Goal: Transaction & Acquisition: Book appointment/travel/reservation

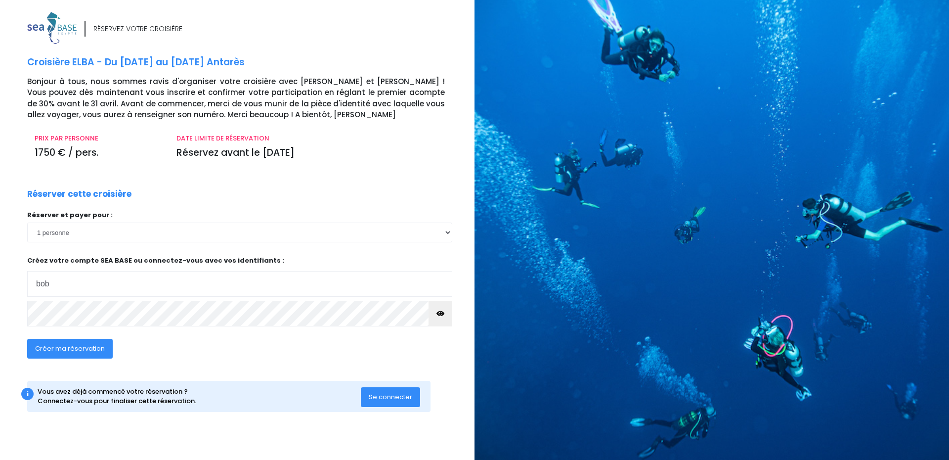
type input "bobleclair@gmail.com"
click at [441, 313] on icon "button" at bounding box center [440, 313] width 8 height 0
click at [3, 313] on div "RÉSERVEZ VOTRE CROISIÈRE Croisière ELBA - Du 20/06/26 au 27/06/26 Antarès Bonjo…" at bounding box center [234, 233] width 482 height 443
click at [67, 348] on span "Créer ma réservation" at bounding box center [70, 347] width 70 height 9
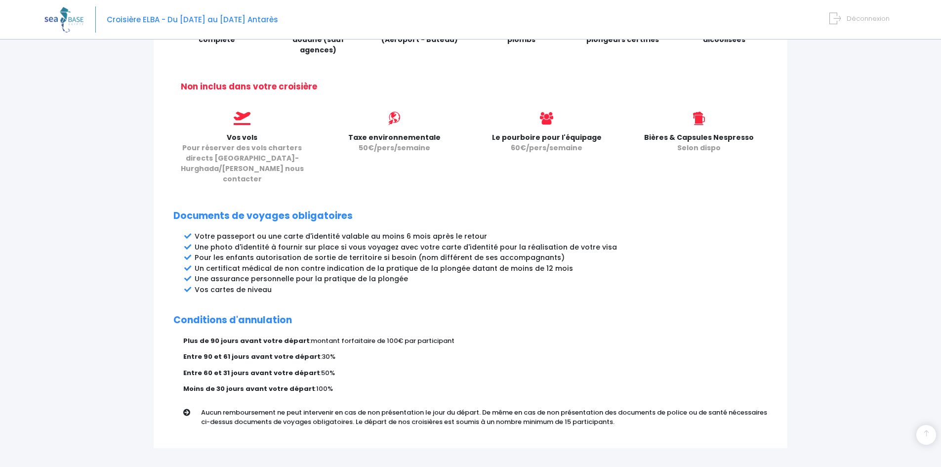
scroll to position [426, 0]
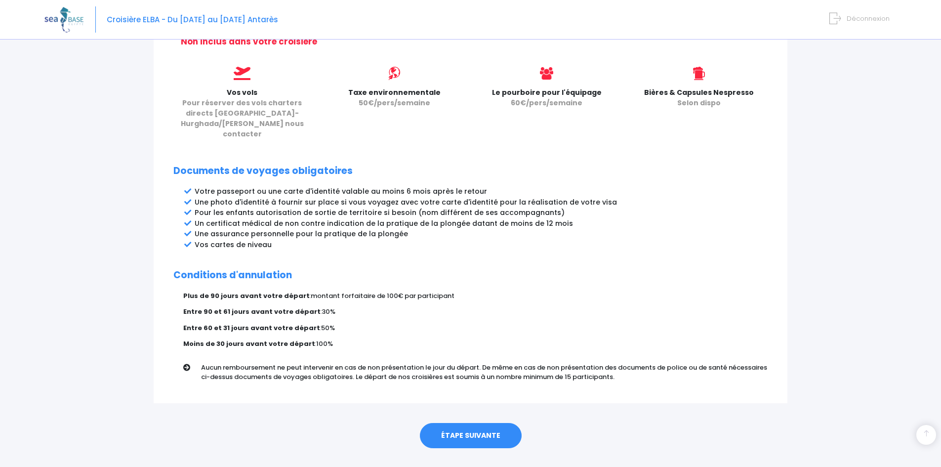
click at [479, 423] on link "ÉTAPE SUIVANTE" at bounding box center [471, 436] width 102 height 26
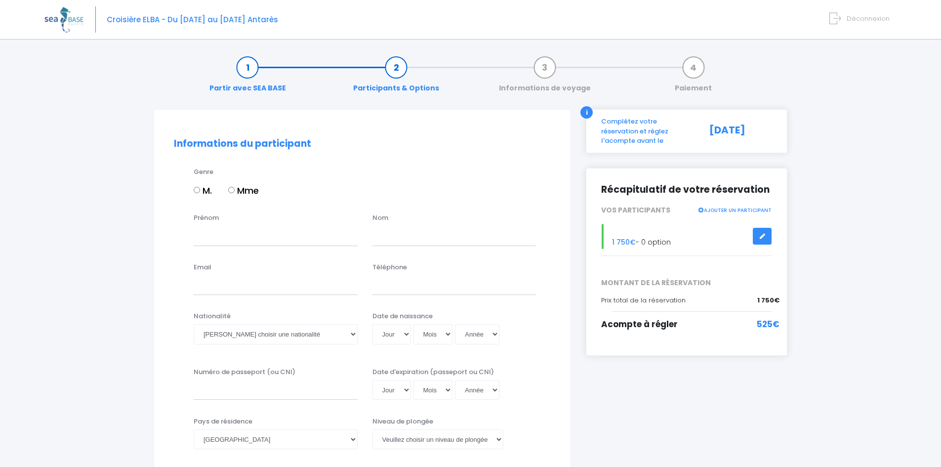
click at [589, 112] on div "i" at bounding box center [587, 112] width 12 height 12
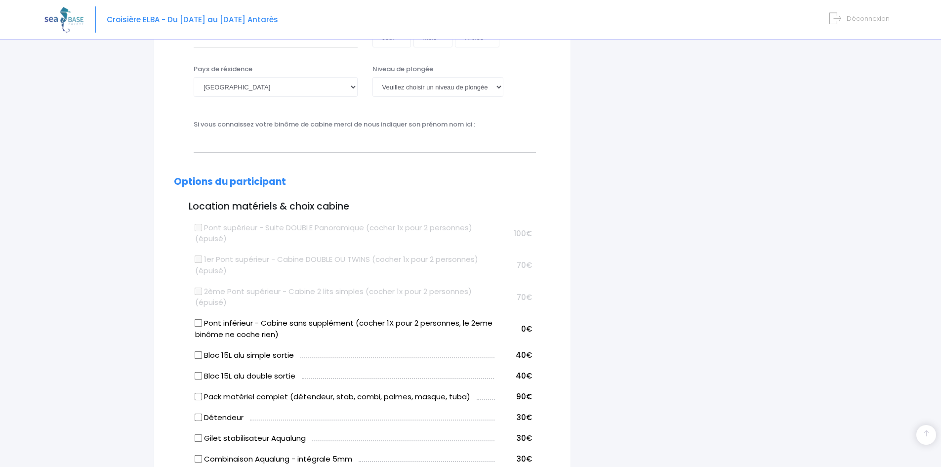
scroll to position [346, 0]
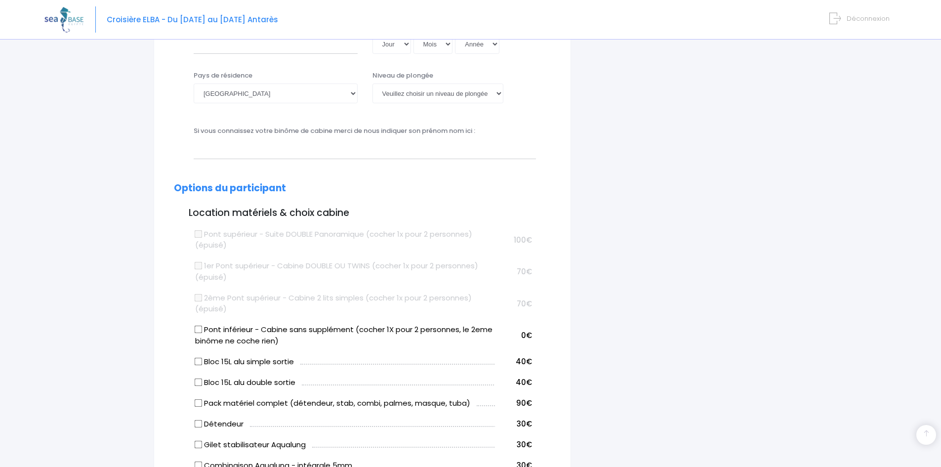
click at [199, 330] on input "Pont inférieur - Cabine sans supplément (cocher 1X pour 2 personnes, le 2eme bi…" at bounding box center [199, 330] width 8 height 8
checkbox input "true"
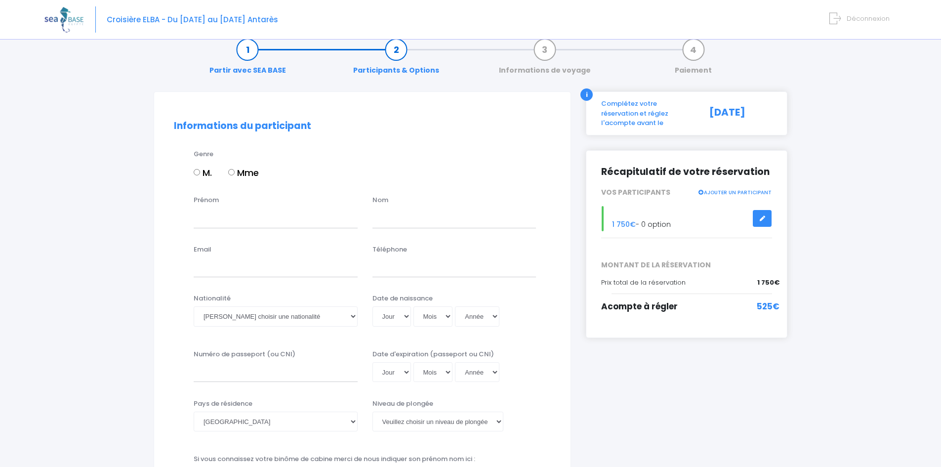
scroll to position [0, 0]
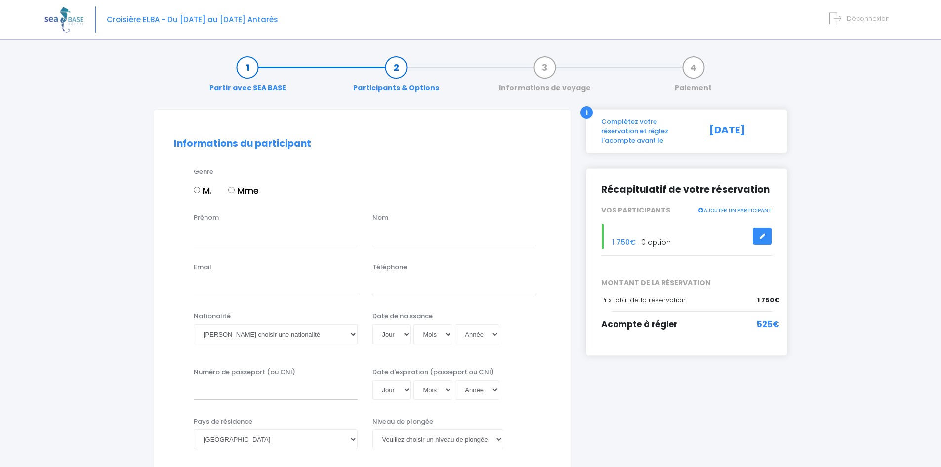
click at [878, 17] on span "Déconnexion" at bounding box center [868, 18] width 43 height 9
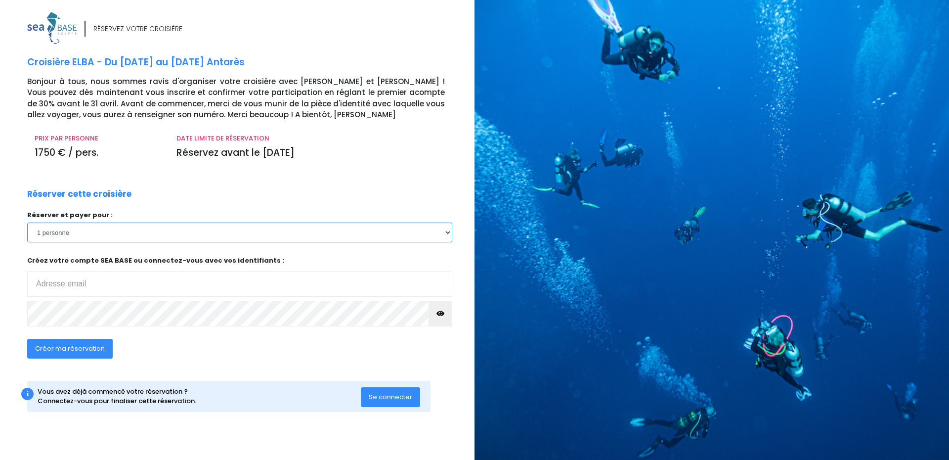
click at [305, 237] on select "1 personne 2 personnes" at bounding box center [239, 232] width 425 height 20
